Goal: Task Accomplishment & Management: Use online tool/utility

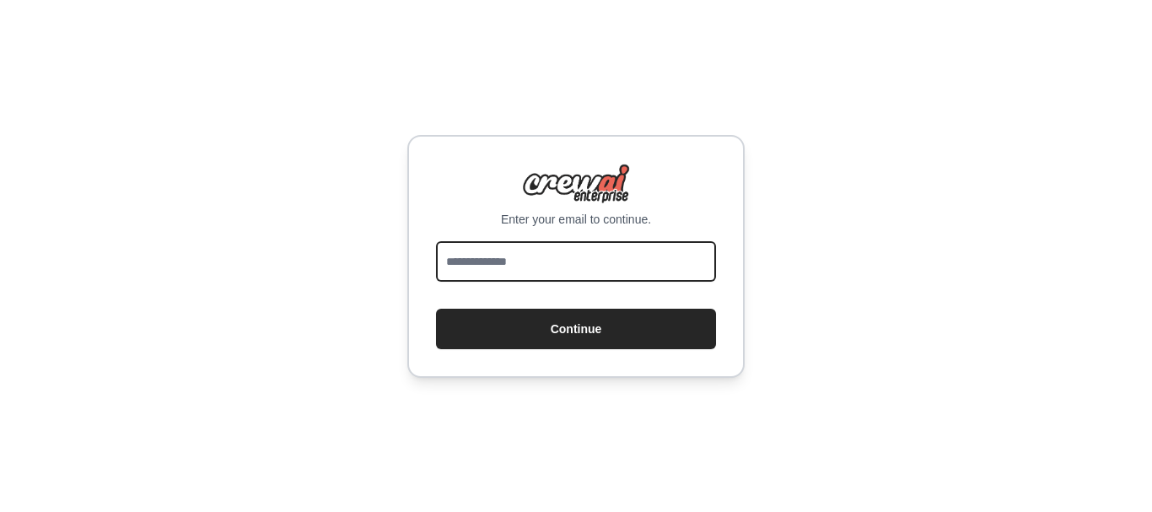
click at [461, 262] on input "email" at bounding box center [576, 261] width 280 height 40
click at [529, 263] on input "email" at bounding box center [576, 261] width 280 height 40
type input "**********"
click at [436, 309] on button "Continue" at bounding box center [576, 329] width 280 height 40
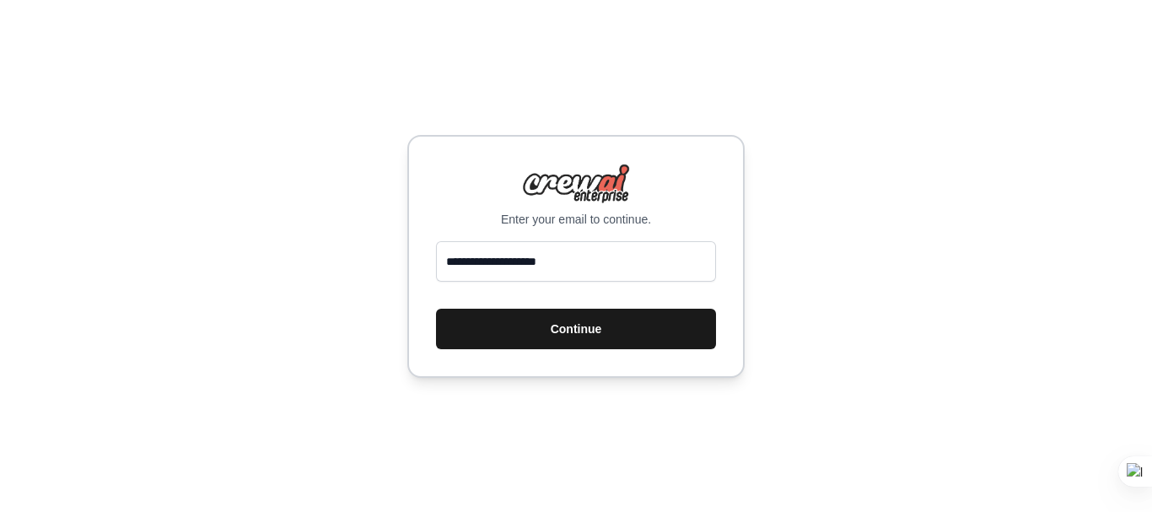
click at [656, 312] on button "Continue" at bounding box center [576, 329] width 280 height 40
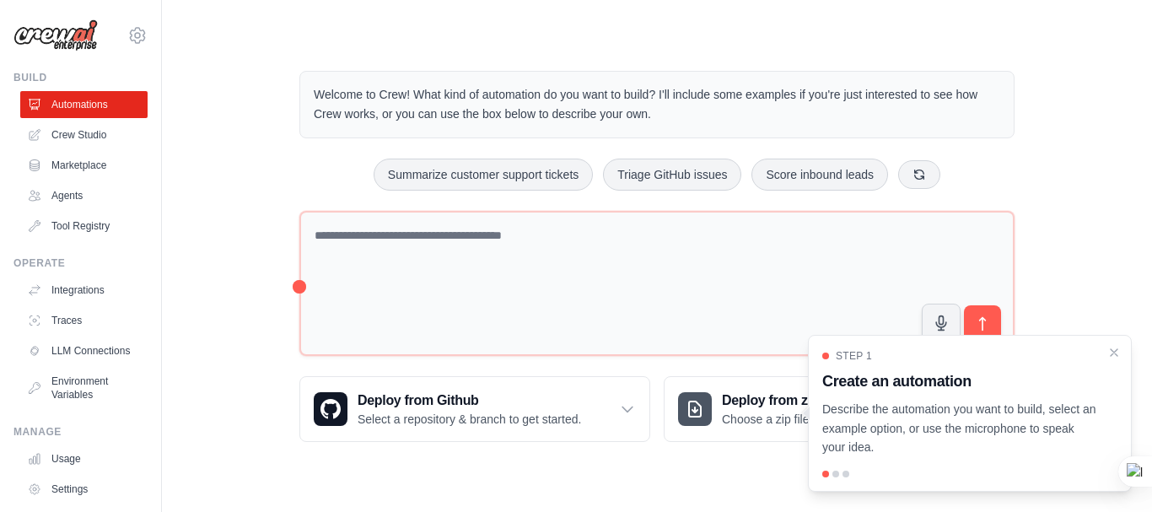
click at [1069, 169] on div "Welcome to Crew! What kind of automation do you want to build? I'll include som…" at bounding box center [657, 256] width 936 height 425
click at [1104, 351] on div "Step 1 Create an automation Describe the automation you want to build, select a…" at bounding box center [969, 403] width 295 height 108
click at [1107, 351] on icon "Close walkthrough" at bounding box center [1113, 351] width 15 height 15
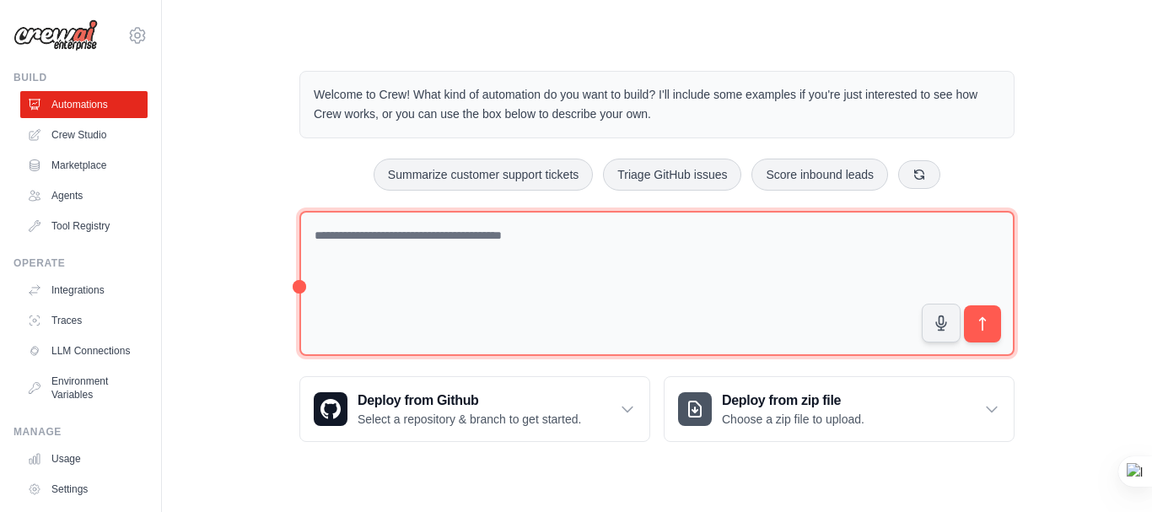
click at [443, 249] on textarea at bounding box center [656, 284] width 715 height 146
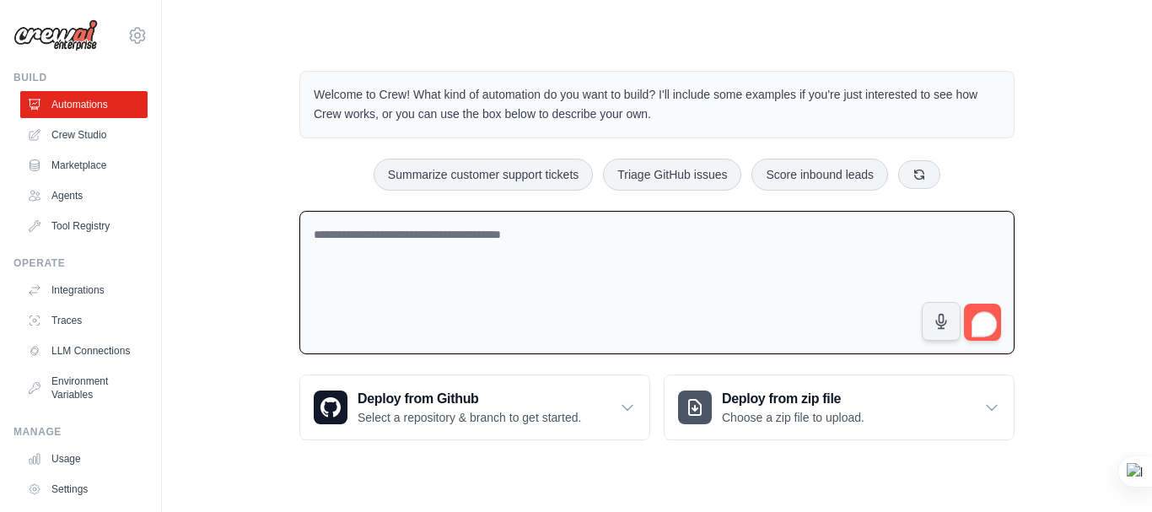
paste textarea "**********"
type textarea "**********"
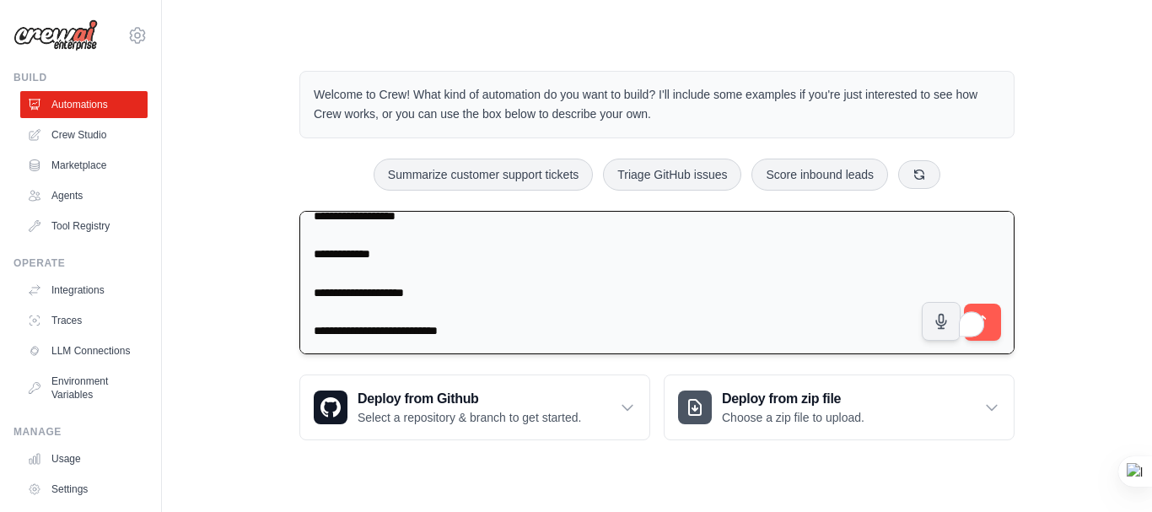
scroll to position [636, 0]
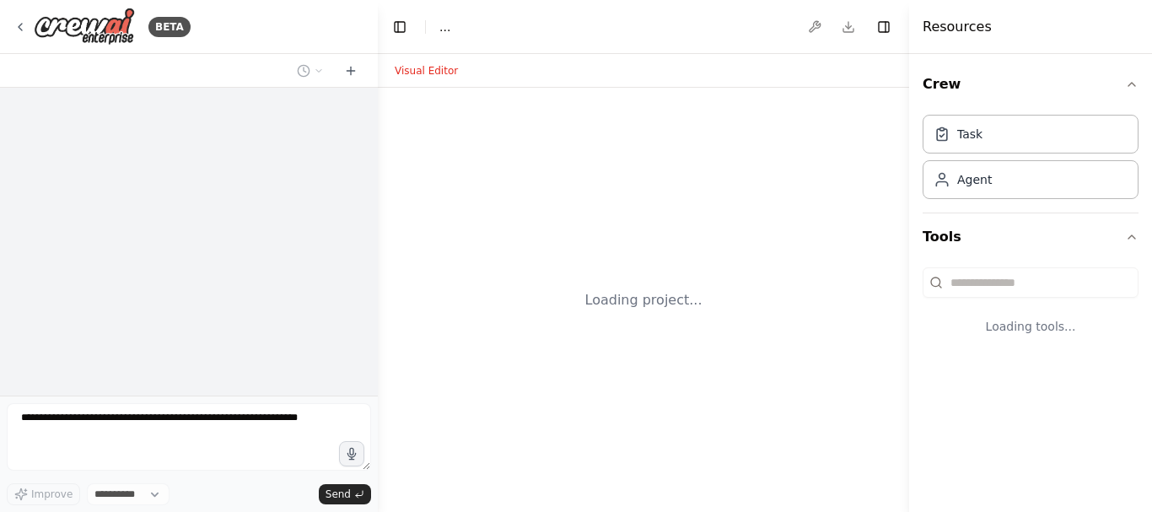
select select "****"
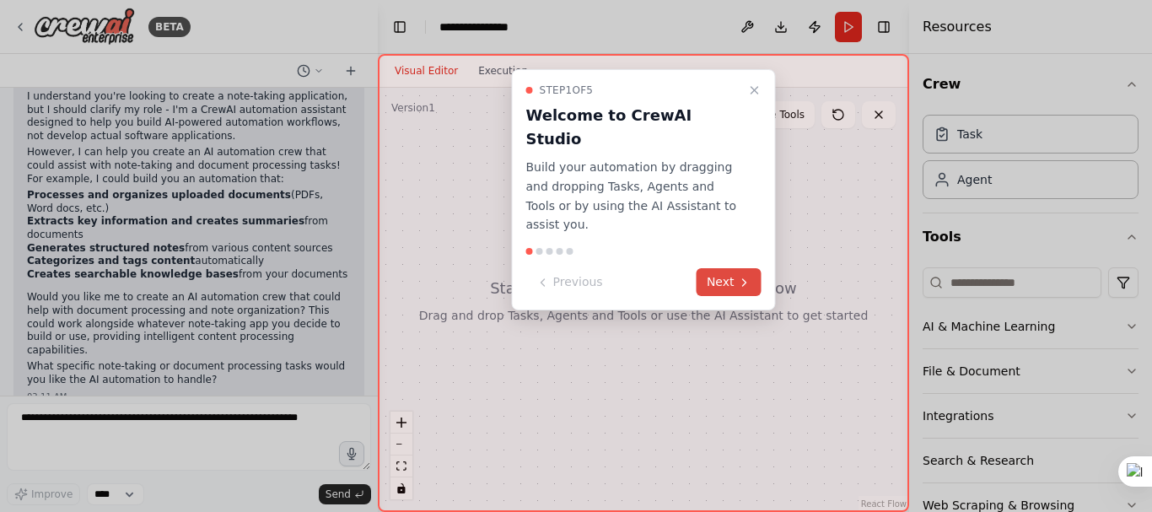
click at [717, 268] on button "Next" at bounding box center [728, 282] width 65 height 28
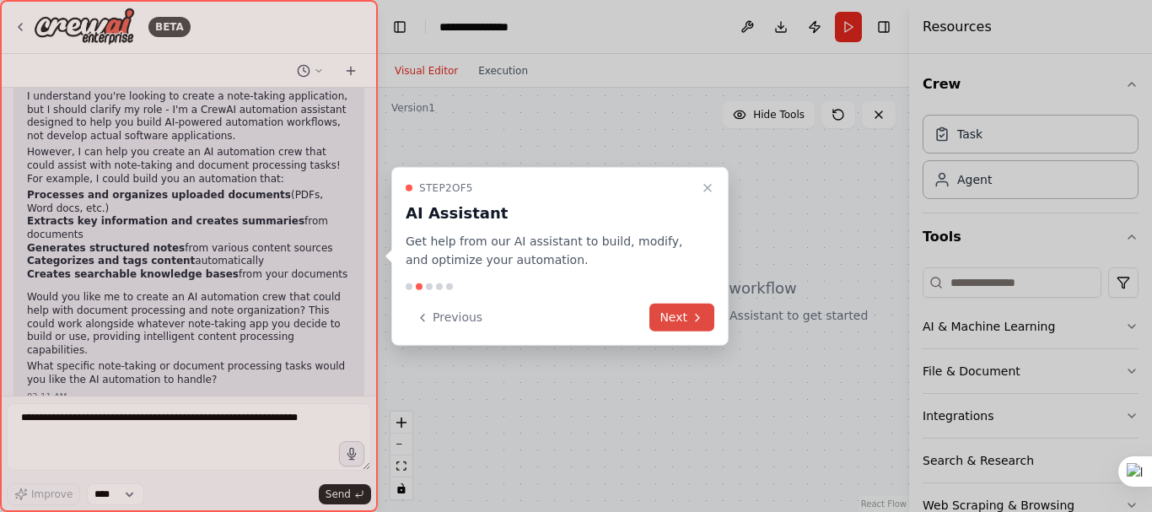
click at [685, 320] on button "Next" at bounding box center [681, 318] width 65 height 28
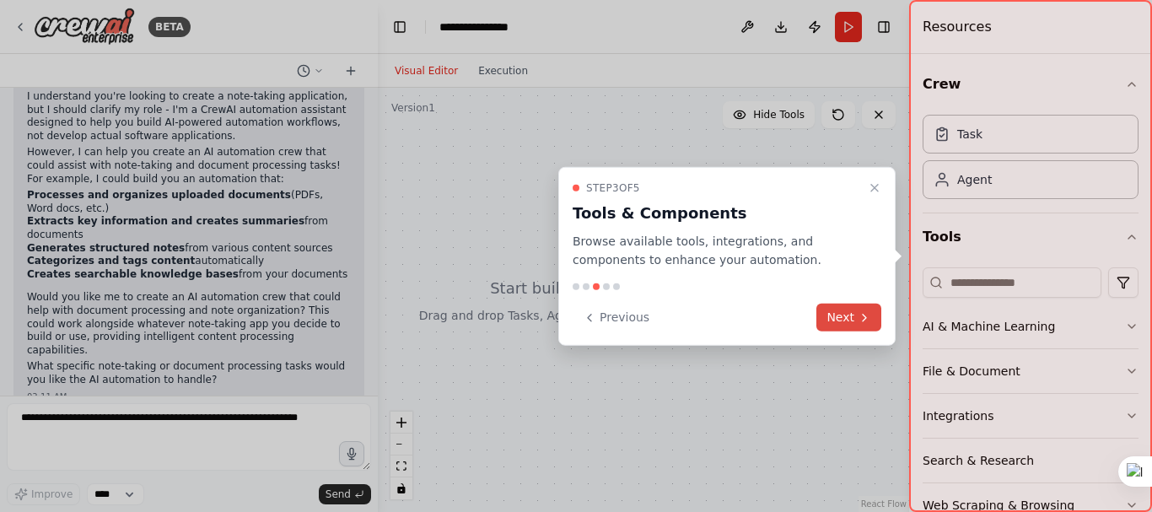
click at [841, 309] on button "Next" at bounding box center [848, 318] width 65 height 28
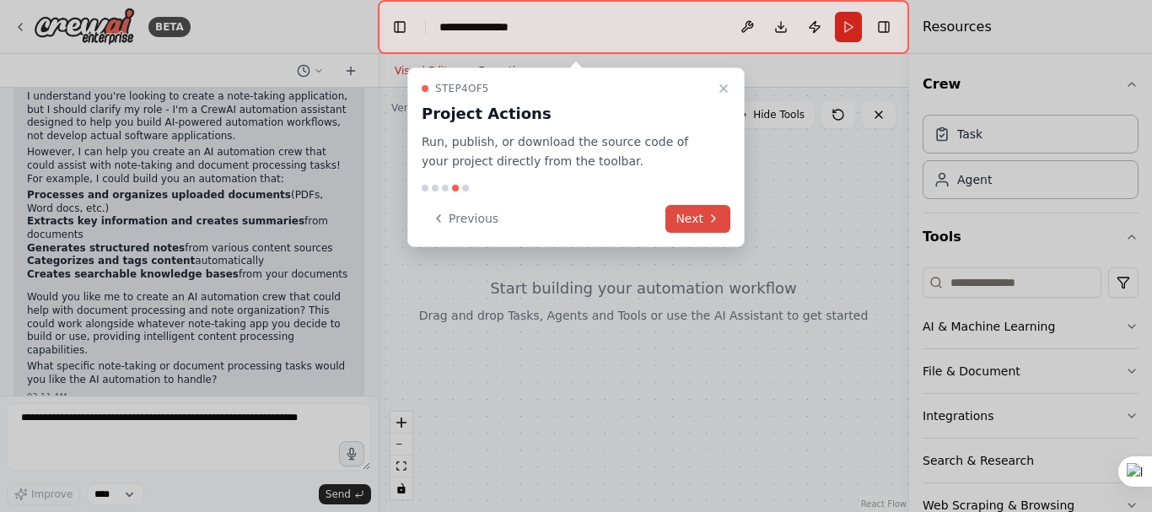
click at [691, 216] on button "Next" at bounding box center [697, 219] width 65 height 28
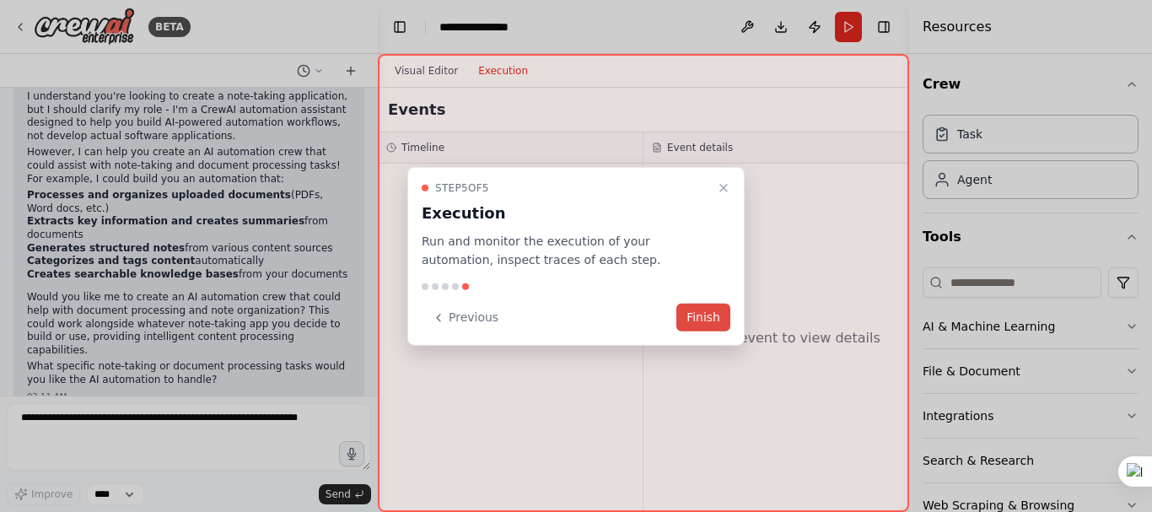
click at [720, 328] on button "Finish" at bounding box center [703, 318] width 54 height 28
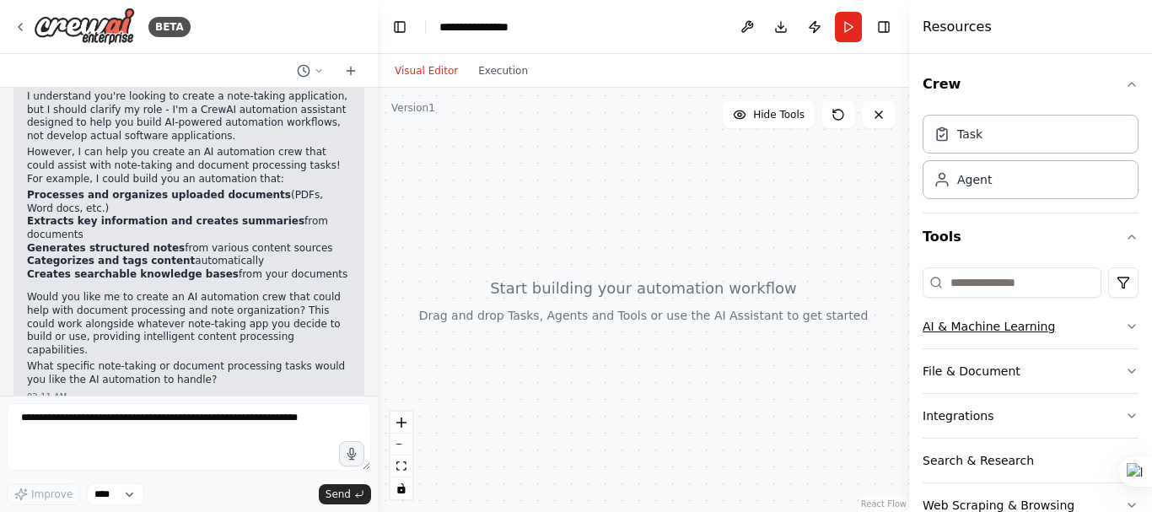
click at [995, 343] on button "AI & Machine Learning" at bounding box center [1030, 326] width 216 height 44
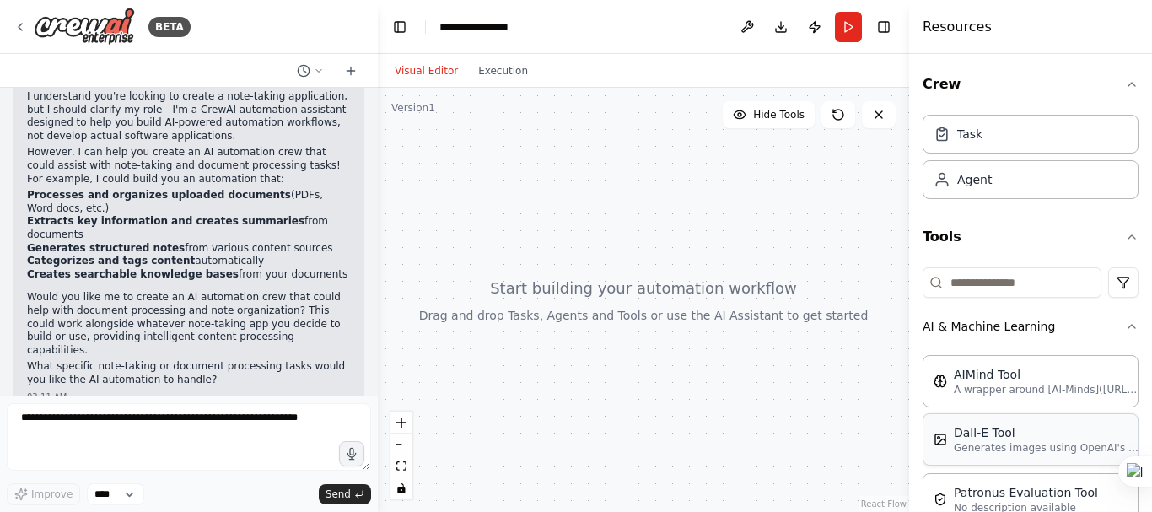
scroll to position [196, 0]
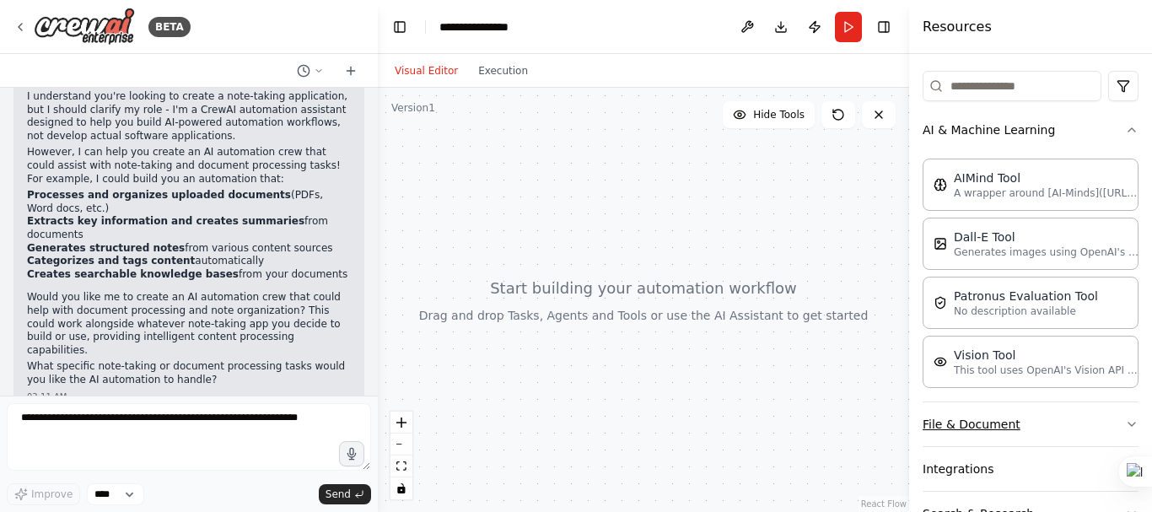
click at [1040, 427] on button "File & Document" at bounding box center [1030, 424] width 216 height 44
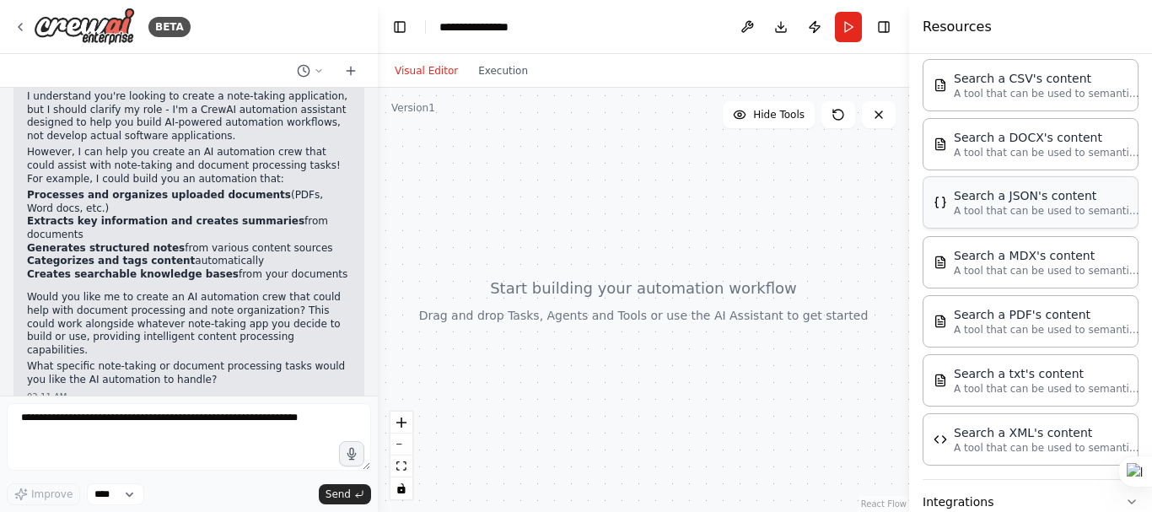
scroll to position [719, 0]
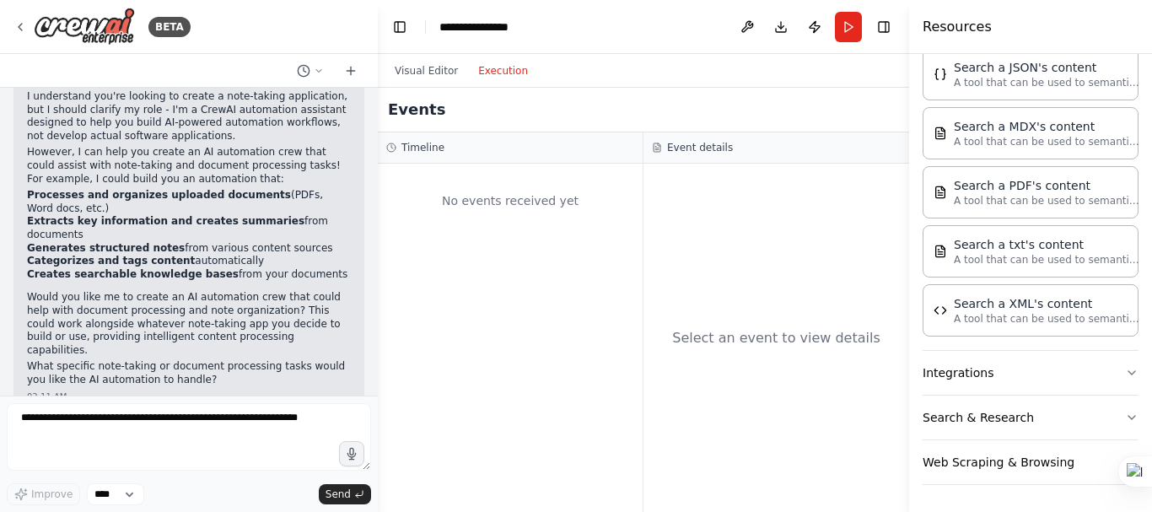
click at [509, 79] on button "Execution" at bounding box center [503, 71] width 70 height 20
click at [421, 83] on div "Visual Editor Execution" at bounding box center [460, 71] width 153 height 34
click at [416, 67] on button "Visual Editor" at bounding box center [425, 71] width 83 height 20
